Goal: Transaction & Acquisition: Purchase product/service

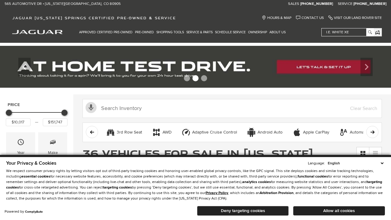
scroll to position [296, 0]
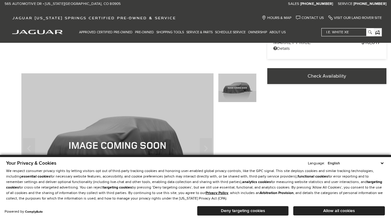
scroll to position [198, 0]
